Goal: Task Accomplishment & Management: Complete application form

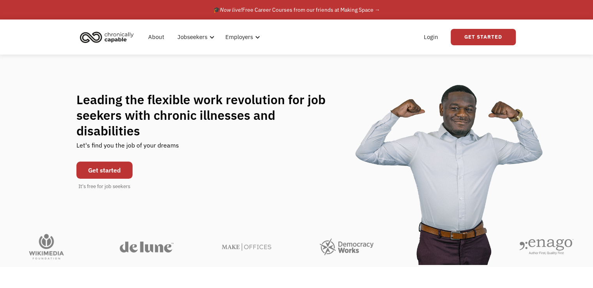
click at [352, 72] on div "Leading the flexible work revolution for job seekers with chronic illnesses and…" at bounding box center [296, 141] width 593 height 173
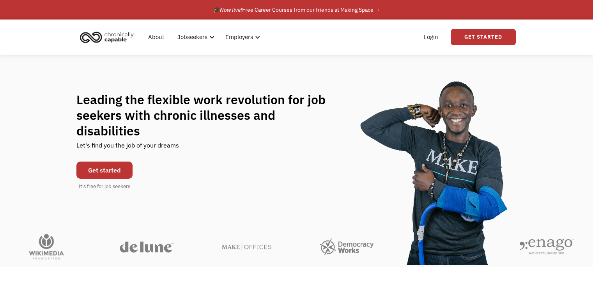
click at [120, 163] on link "Get started" at bounding box center [104, 169] width 56 height 17
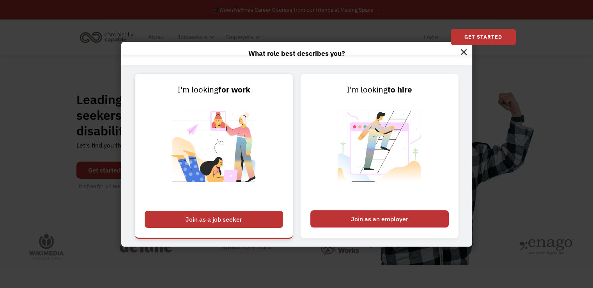
click at [267, 171] on link "I'm looking for work Join as a job seeker" at bounding box center [214, 156] width 158 height 164
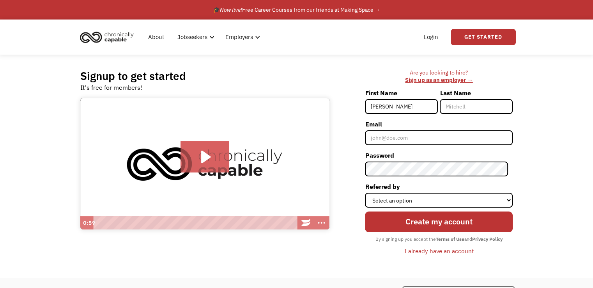
type input "[PERSON_NAME]"
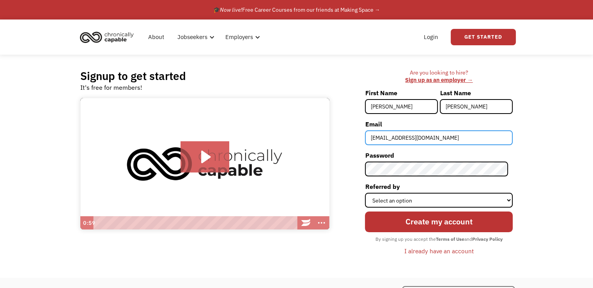
type input "[EMAIL_ADDRESS][DOMAIN_NAME]"
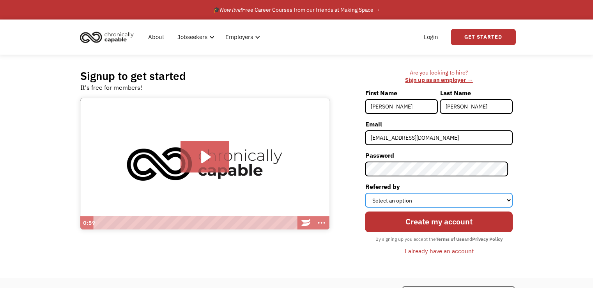
click at [433, 199] on select "Select an option Instagram Facebook Twitter Search Engine News Article Word of …" at bounding box center [439, 200] width 148 height 15
select select "Other"
click at [370, 193] on select "Select an option Instagram Facebook Twitter Search Engine News Article Word of …" at bounding box center [439, 200] width 148 height 15
click at [449, 187] on label "Referred by" at bounding box center [439, 186] width 148 height 12
click at [449, 193] on select "Select an option Instagram Facebook Twitter Search Engine News Article Word of …" at bounding box center [439, 200] width 148 height 15
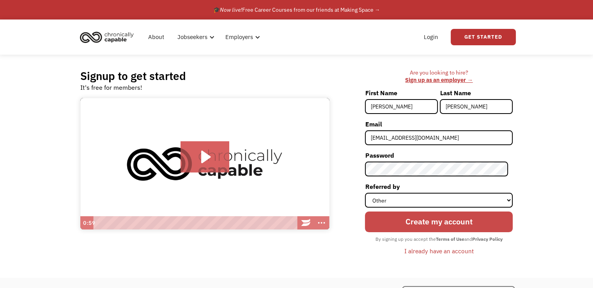
click at [449, 216] on input "Create my account" at bounding box center [439, 221] width 148 height 21
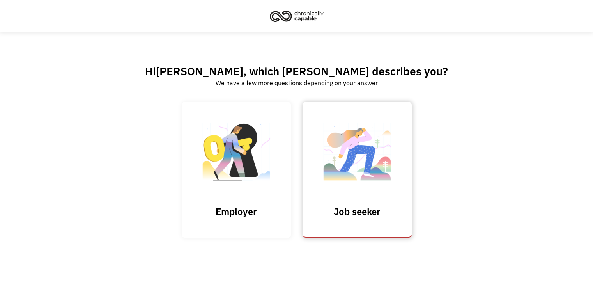
click at [384, 168] on img at bounding box center [357, 155] width 78 height 76
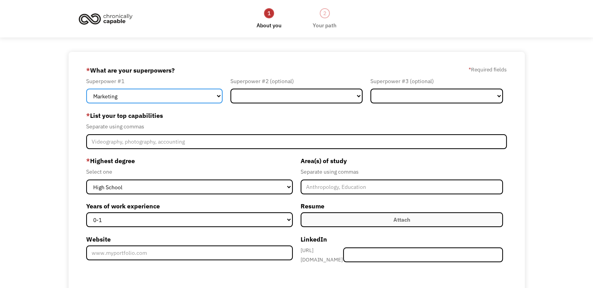
click at [189, 100] on select "Marketing Human Resources Finance Technology Operations Sales Industrial & Manu…" at bounding box center [154, 95] width 136 height 15
select select "Technology"
click at [86, 88] on select "Marketing Human Resources Finance Technology Operations Sales Industrial & Manu…" at bounding box center [154, 95] width 136 height 15
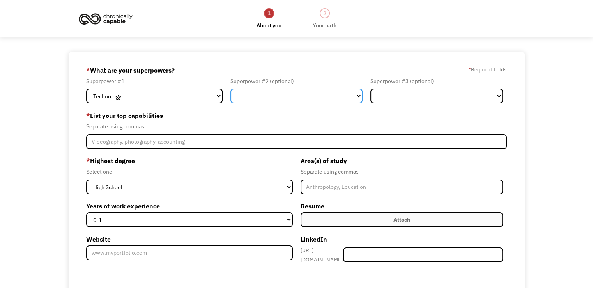
click at [284, 102] on select "Marketing Human Resources Finance Technology Operations Sales Industrial & Manu…" at bounding box center [296, 95] width 133 height 15
select select "Science & Education"
click at [230, 88] on select "Marketing Human Resources Finance Technology Operations Sales Industrial & Manu…" at bounding box center [296, 95] width 133 height 15
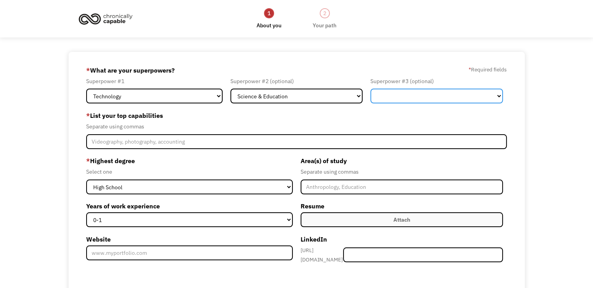
click at [488, 99] on select "Marketing Human Resources Finance Technology Operations Sales Industrial & Manu…" at bounding box center [436, 95] width 133 height 15
select select "Healthcare"
click at [370, 88] on select "Marketing Human Resources Finance Technology Operations Sales Industrial & Manu…" at bounding box center [436, 95] width 133 height 15
click at [307, 113] on label "* List your top capabilities" at bounding box center [296, 115] width 421 height 12
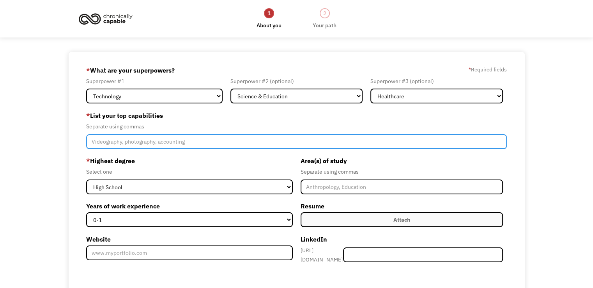
click at [249, 145] on input "Member-Create-Step1" at bounding box center [296, 141] width 421 height 15
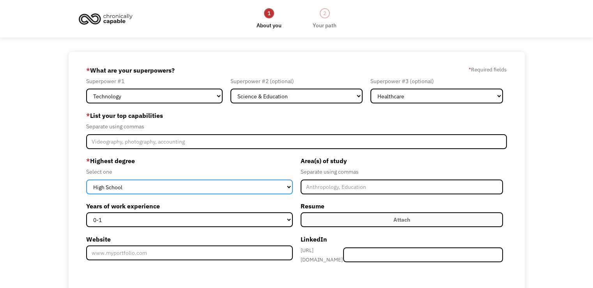
click at [197, 181] on select "High School Associates Bachelors Master's PhD" at bounding box center [189, 186] width 206 height 15
select select "bachelors"
click at [86, 179] on select "High School Associates Bachelors Master's PhD" at bounding box center [189, 186] width 206 height 15
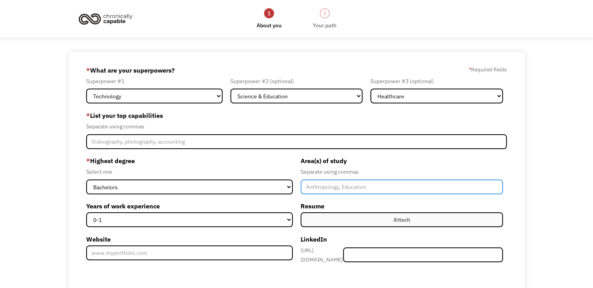
click at [368, 186] on input "Member-Create-Step1" at bounding box center [402, 186] width 202 height 15
type input "Computer Science, Political Science"
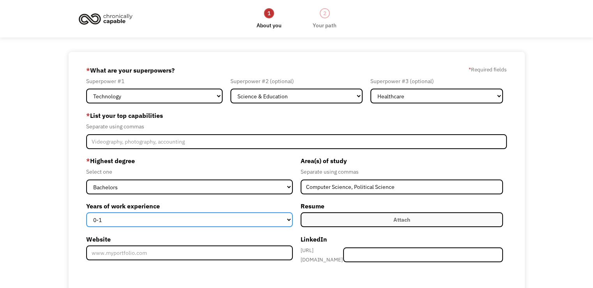
click at [291, 216] on select "0-1 2-4 5-10 11-15 15+" at bounding box center [189, 219] width 206 height 15
click at [86, 212] on select "0-1 2-4 5-10 11-15 15+" at bounding box center [189, 219] width 206 height 15
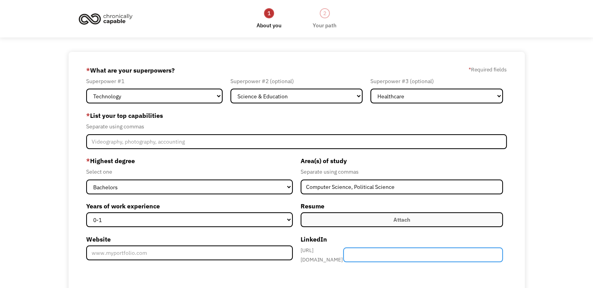
click at [405, 253] on input "Member-Create-Step1" at bounding box center [423, 254] width 160 height 15
paste input "http://www.linkedin.com/in/rachel-evans-5b68441ab"
type input "http://www.linkedin.com/in/rachel-evans-5b68441ab"
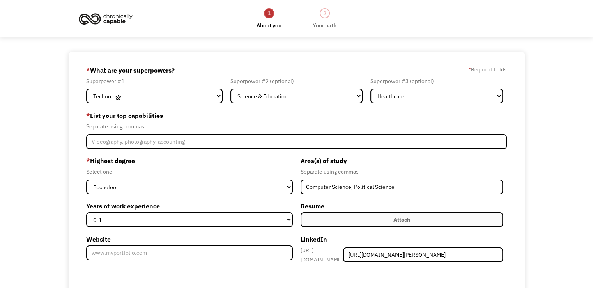
scroll to position [0, 0]
click at [310, 219] on label "Attach" at bounding box center [402, 219] width 202 height 15
click at [322, 217] on label "Attach" at bounding box center [402, 219] width 202 height 15
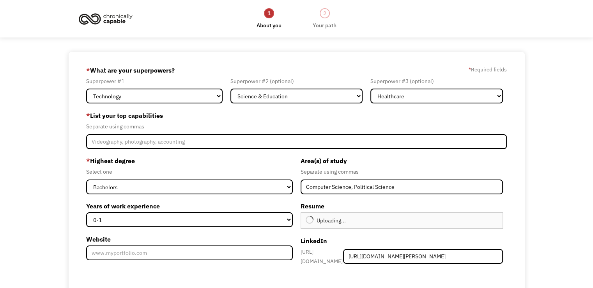
type input "Continue"
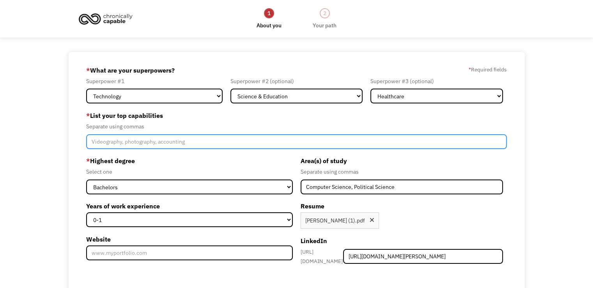
click at [240, 140] on input "Member-Create-Step1" at bounding box center [296, 141] width 421 height 15
type input "Python, Java, Bash, R, Git, Linux, Bioinformatics, Science Technology"
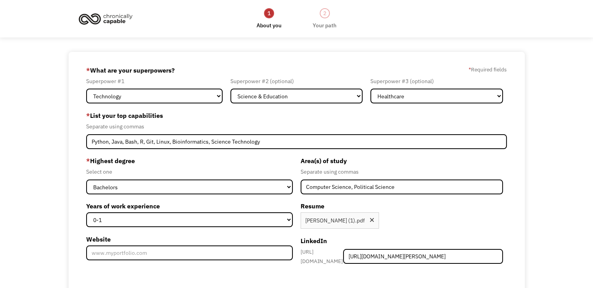
click at [427, 206] on label "Resume" at bounding box center [402, 206] width 202 height 12
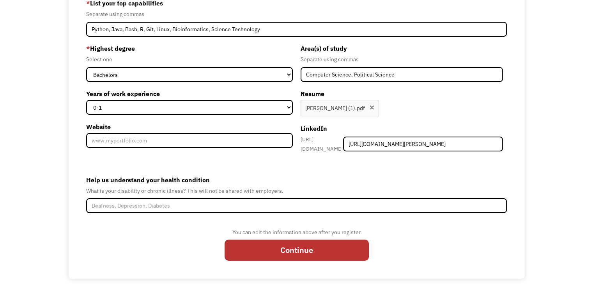
scroll to position [113, 0]
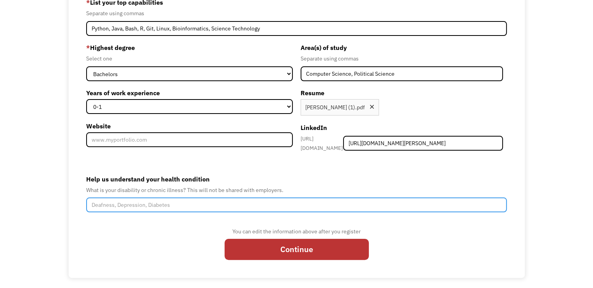
click at [136, 204] on input "Help us understand your health condition" at bounding box center [296, 204] width 421 height 15
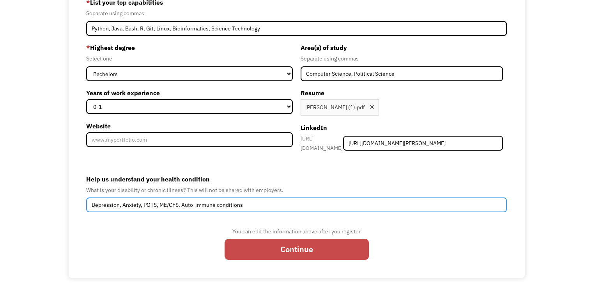
type input "Depression, Anxiety, POTS, ME/CFS, Auto-immune conditions"
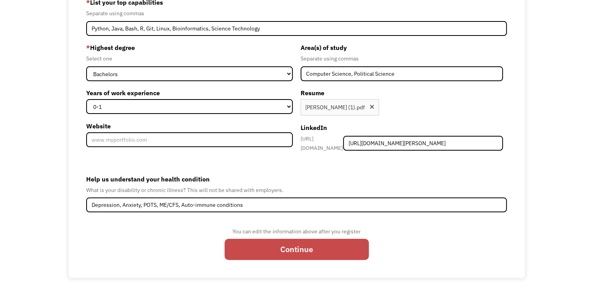
click at [232, 244] on input "Continue" at bounding box center [297, 249] width 144 height 21
type input "Please wait..."
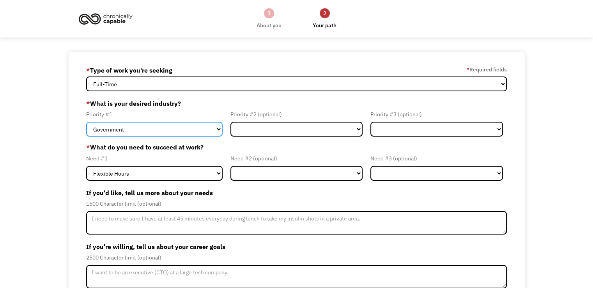
click at [175, 124] on select "Government Finance & Insurance Health & Social Care Tech & Engineering Creative…" at bounding box center [154, 129] width 136 height 15
select select "Tech & Engineering"
click at [86, 122] on select "Government Finance & Insurance Health & Social Care Tech & Engineering Creative…" at bounding box center [154, 129] width 136 height 15
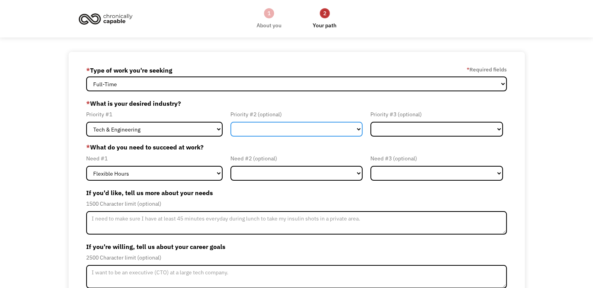
click at [280, 129] on select "Government Finance & Insurance Health & Social Care Tech & Engineering Creative…" at bounding box center [296, 129] width 133 height 15
select select "Health & Social Care"
click at [230, 122] on select "Government Finance & Insurance Health & Social Care Tech & Engineering Creative…" at bounding box center [296, 129] width 133 height 15
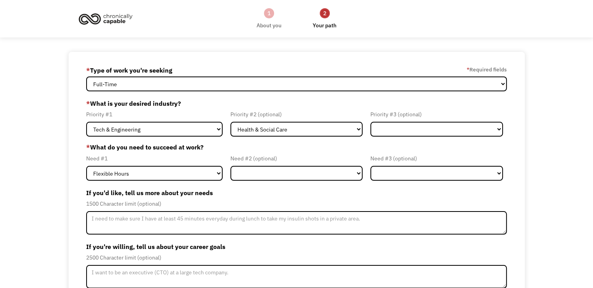
click at [222, 150] on label "* What do you need to succeed at work?" at bounding box center [296, 146] width 421 height 9
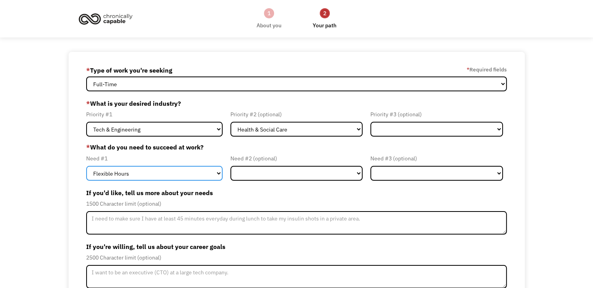
click at [212, 174] on select "Flexible Hours Remote Work Service Animal On-site Accommodations Visual Support…" at bounding box center [154, 173] width 136 height 15
select select "Remote Work"
click at [86, 166] on select "Flexible Hours Remote Work Service Animal On-site Accommodations Visual Support…" at bounding box center [154, 173] width 136 height 15
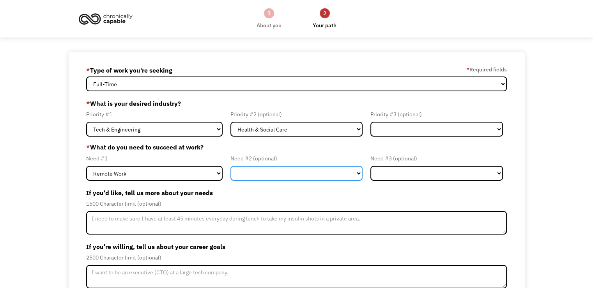
click at [255, 172] on select "Flexible Hours Remote Work Service Animal On-site Accommodations Visual Support…" at bounding box center [296, 173] width 133 height 15
select select "Flexible Hours"
click at [230, 166] on select "Flexible Hours Remote Work Service Animal On-site Accommodations Visual Support…" at bounding box center [296, 173] width 133 height 15
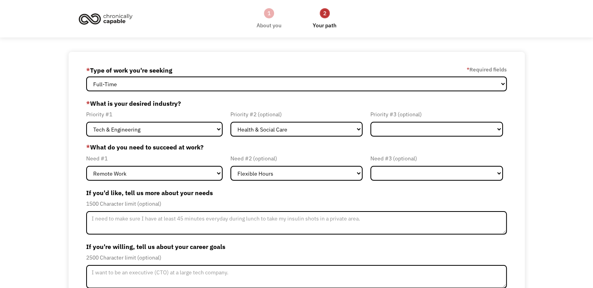
click at [219, 144] on label "* What do you need to succeed at work?" at bounding box center [296, 146] width 421 height 9
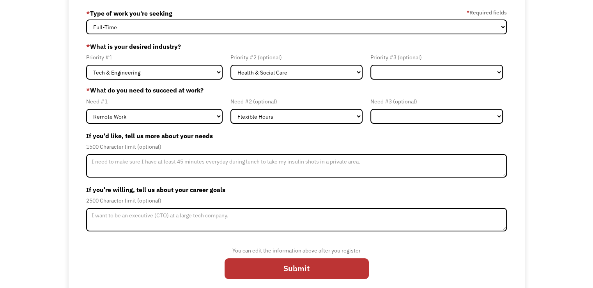
scroll to position [65, 0]
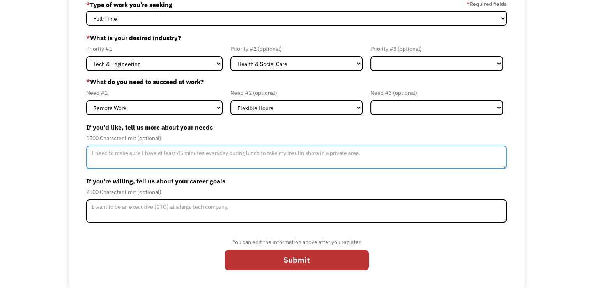
click at [156, 163] on textarea "Member-Update-Form-Step2" at bounding box center [296, 156] width 421 height 23
type textarea "I"
type textarea "B"
type textarea "Due to an injury and my health, I am unable to drive consistently."
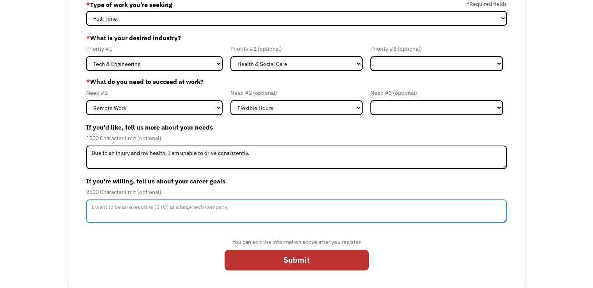
click at [214, 208] on textarea "Member-Update-Form-Step2" at bounding box center [296, 210] width 421 height 23
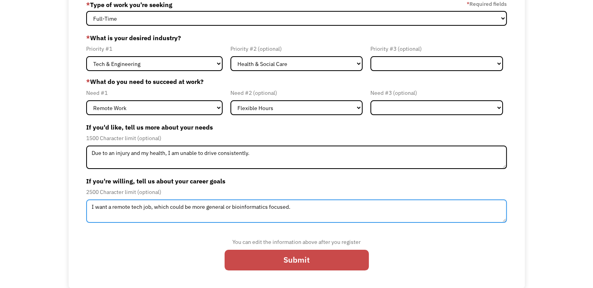
type textarea "I want a remote tech job, which could be more general or bioinformatics focused."
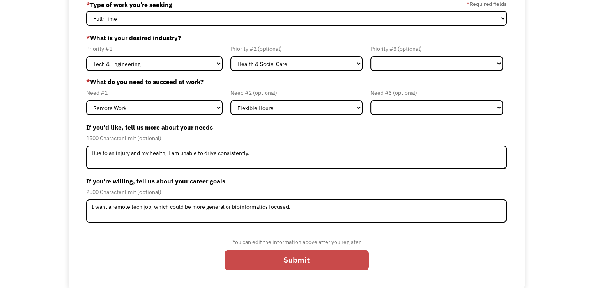
click at [228, 256] on input "Submit" at bounding box center [297, 259] width 144 height 21
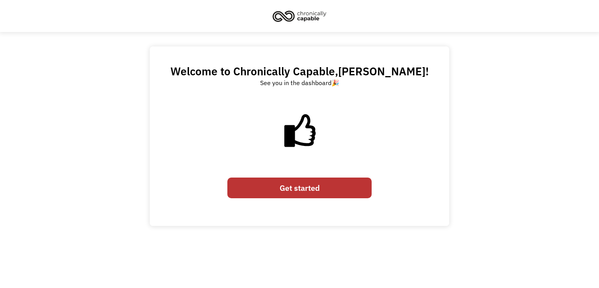
click at [275, 186] on link "Get started" at bounding box center [299, 187] width 144 height 21
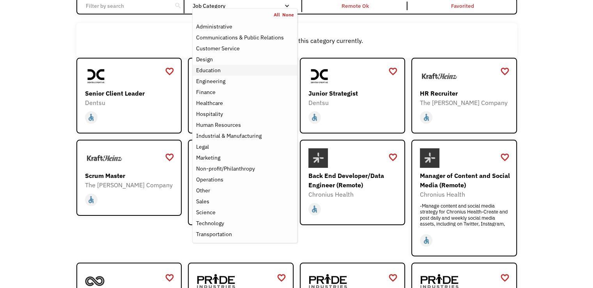
scroll to position [77, 0]
click at [237, 222] on div "Technology" at bounding box center [245, 222] width 98 height 9
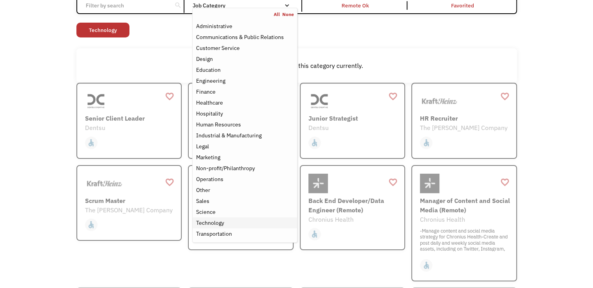
scroll to position [58, 0]
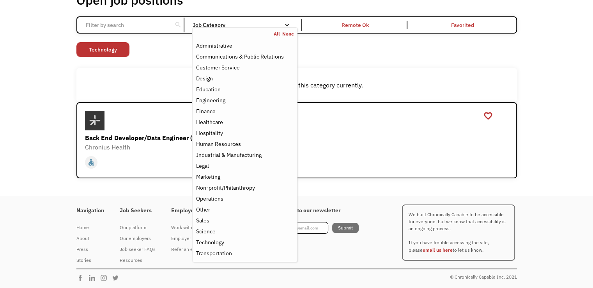
click at [55, 113] on div "Open job positions You have X liked items Search search Filter by category Admi…" at bounding box center [296, 84] width 593 height 221
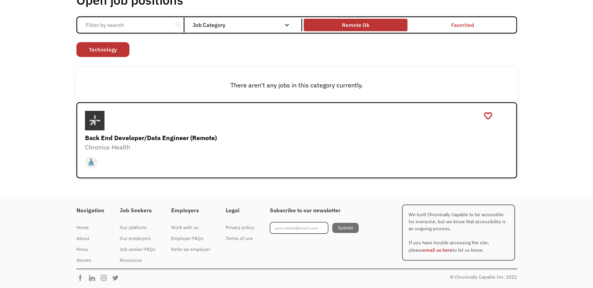
click at [355, 28] on div "Remote Ok" at bounding box center [355, 24] width 27 height 9
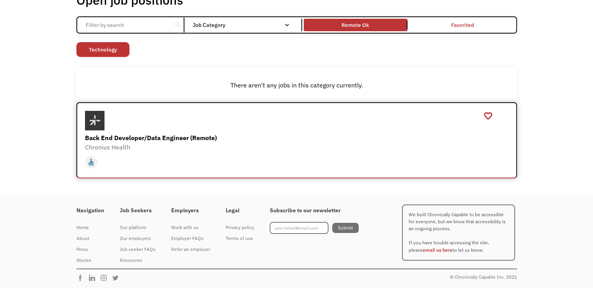
click at [237, 150] on div "Chronius Health" at bounding box center [297, 146] width 425 height 9
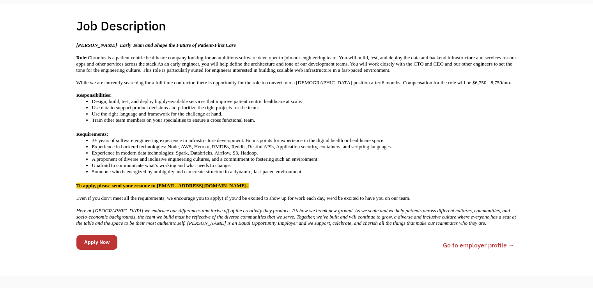
scroll to position [155, 0]
